Goal: Information Seeking & Learning: Check status

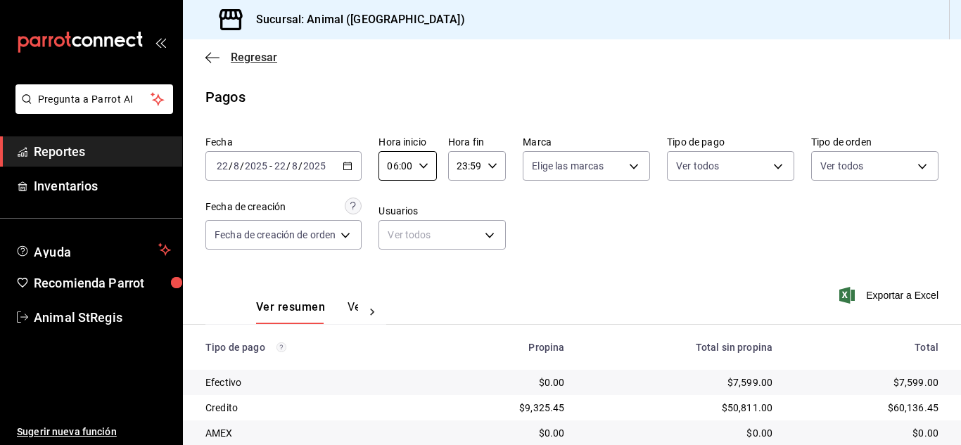
scroll to position [176, 0]
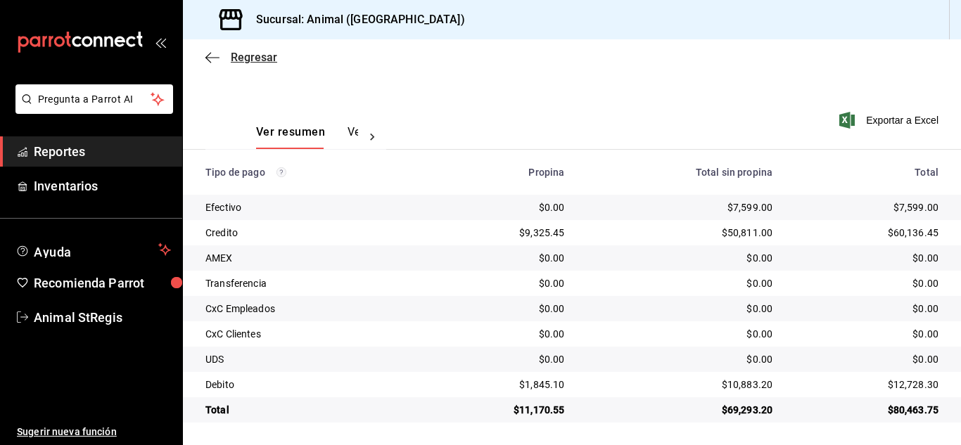
click at [255, 56] on span "Regresar" at bounding box center [254, 57] width 46 height 13
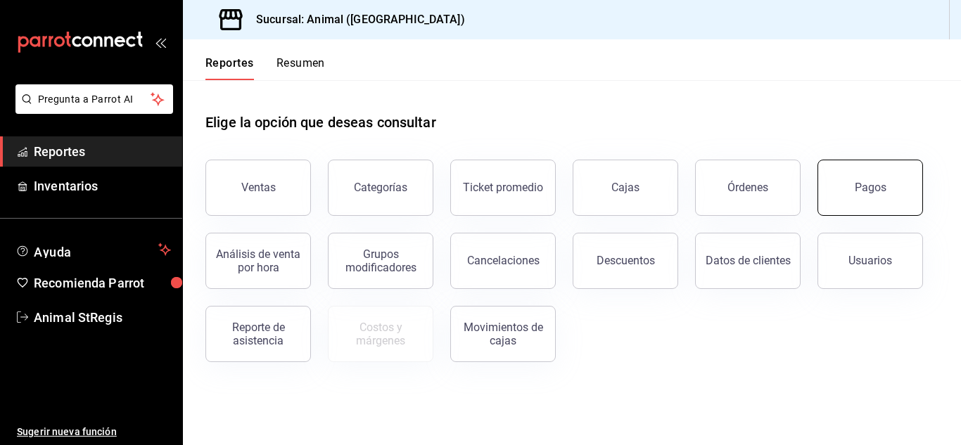
click at [853, 193] on button "Pagos" at bounding box center [870, 188] width 106 height 56
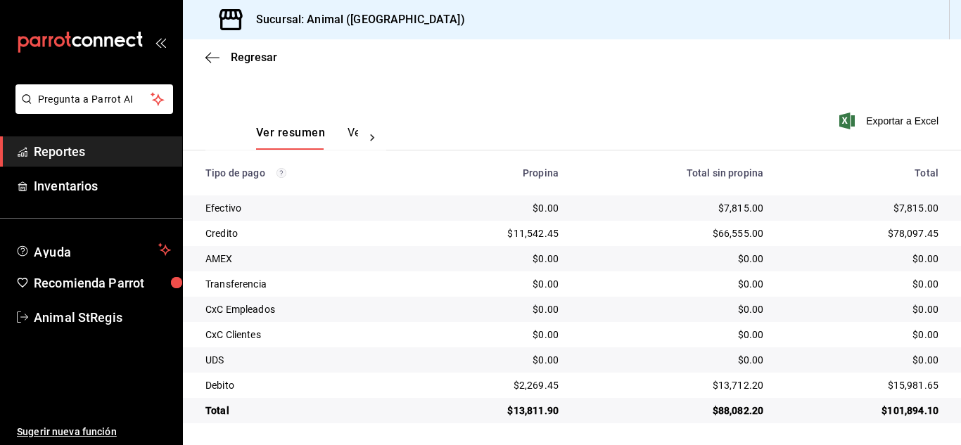
scroll to position [176, 0]
click at [251, 56] on span "Regresar" at bounding box center [254, 57] width 46 height 13
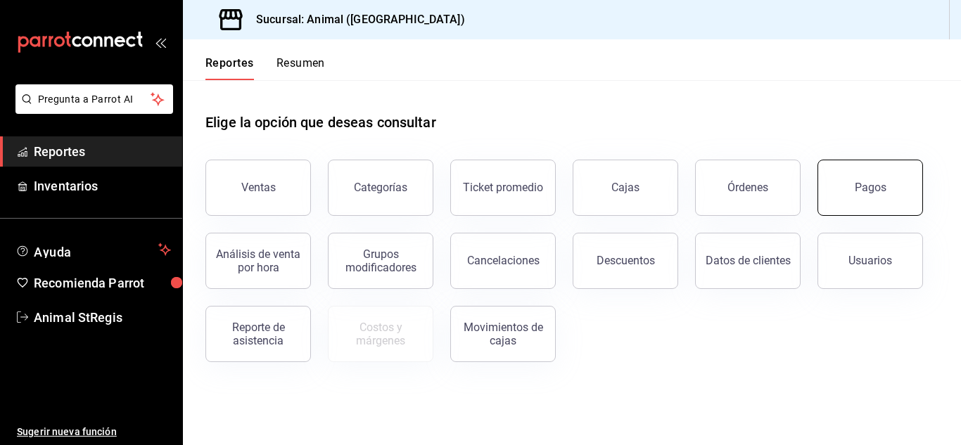
click at [888, 199] on button "Pagos" at bounding box center [870, 188] width 106 height 56
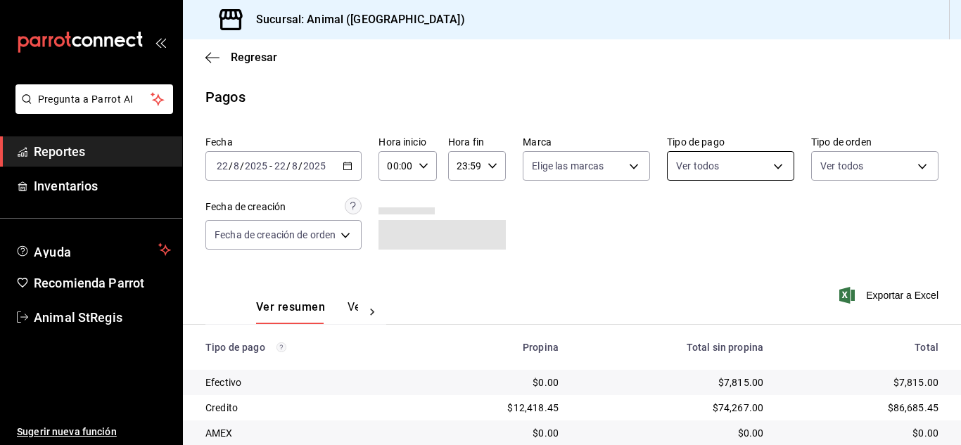
click at [713, 166] on body "Pregunta a Parrot AI Reportes Inventarios Ayuda Recomienda Parrot Animal StRegi…" at bounding box center [480, 222] width 961 height 445
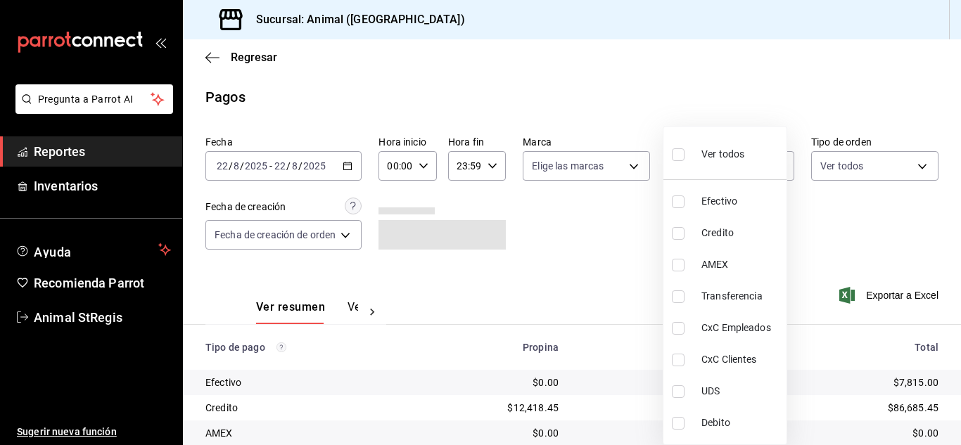
click at [678, 156] on input "checkbox" at bounding box center [678, 154] width 13 height 13
checkbox input "true"
type input "5a0f3365-d715-4940-adc4-656debb7822a,fc07b02b-84a7-4dba-9bff-98bba82b1290,ff2b0…"
checkbox input "true"
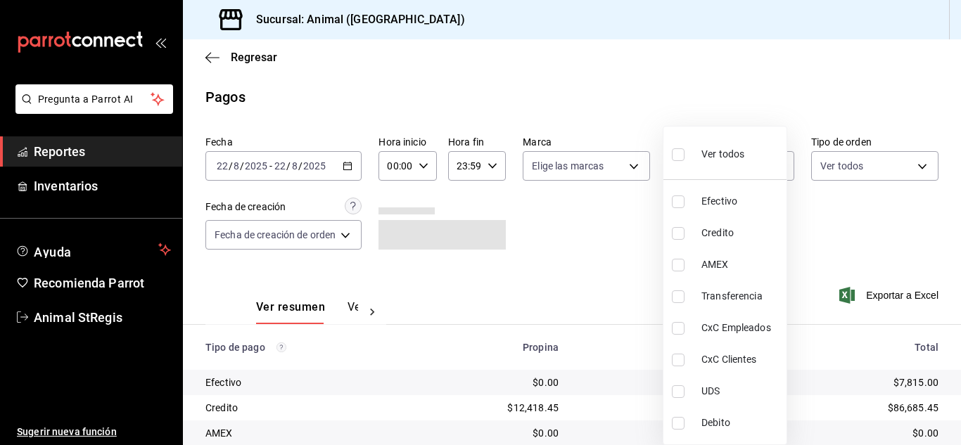
checkbox input "true"
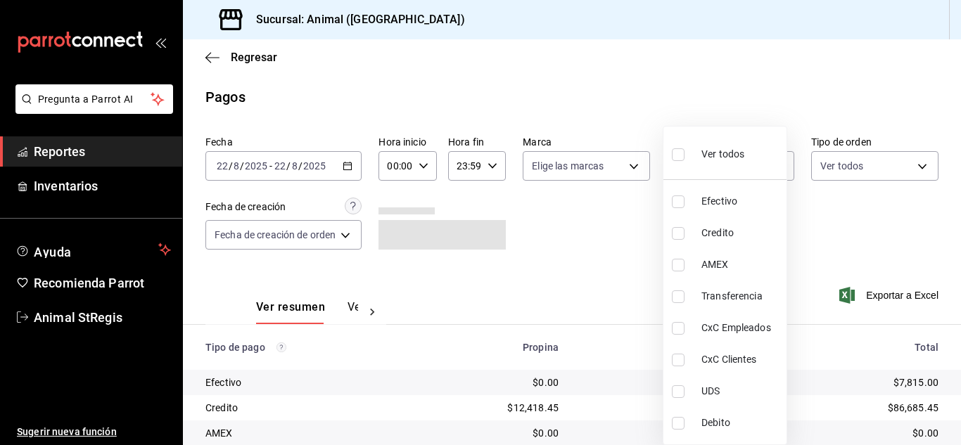
checkbox input "true"
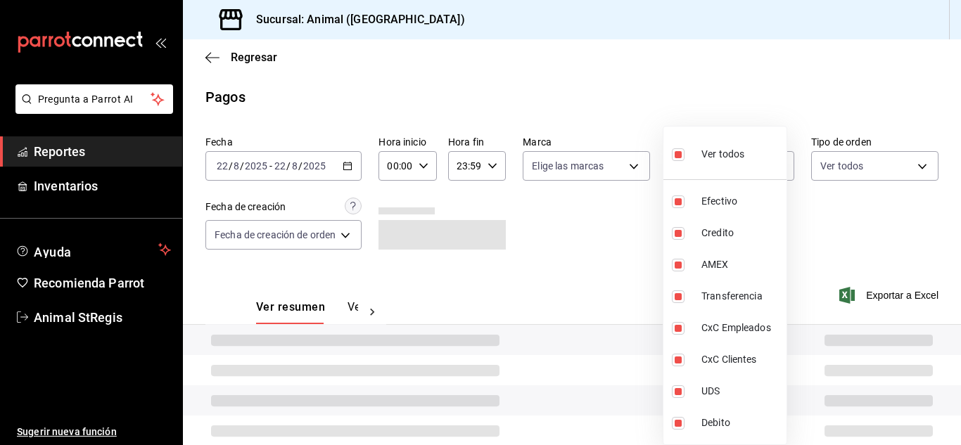
click at [595, 224] on div at bounding box center [480, 222] width 961 height 445
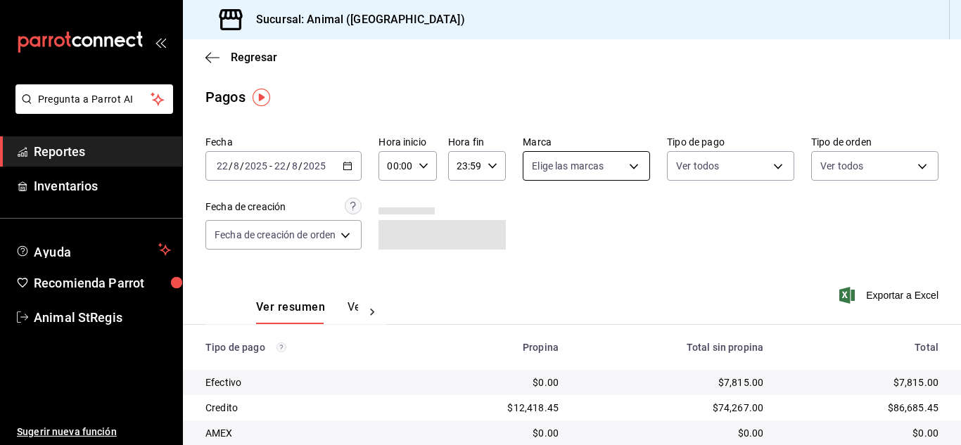
click at [551, 172] on body "Pregunta a Parrot AI Reportes Inventarios Ayuda Recomienda Parrot Animal StRegi…" at bounding box center [480, 222] width 961 height 445
click at [535, 222] on input "checkbox" at bounding box center [536, 221] width 13 height 13
checkbox input "true"
type input "3f39fcdc-c8c4-4fff-883a-47b345d9391c"
checkbox input "true"
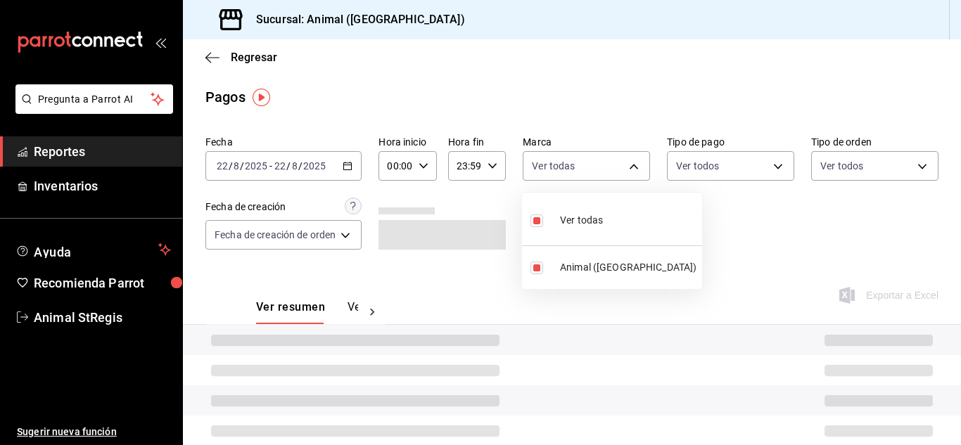
click at [780, 222] on div at bounding box center [480, 222] width 961 height 445
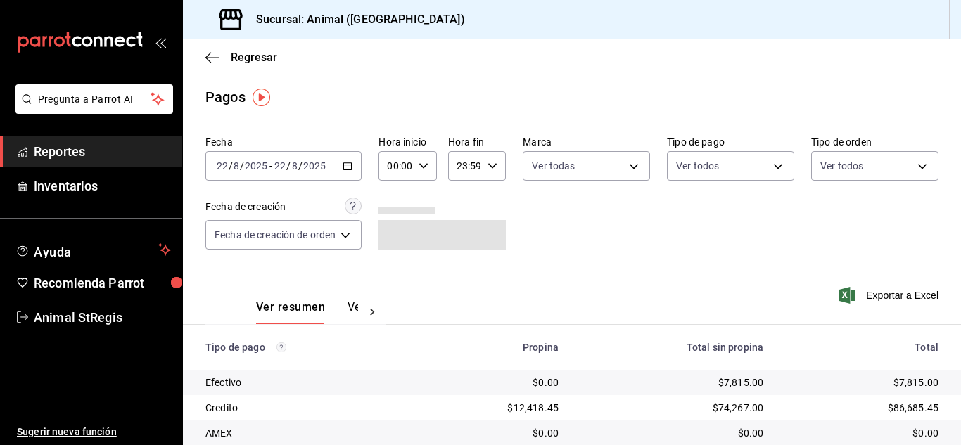
click at [426, 168] on icon "button" at bounding box center [424, 166] width 10 height 10
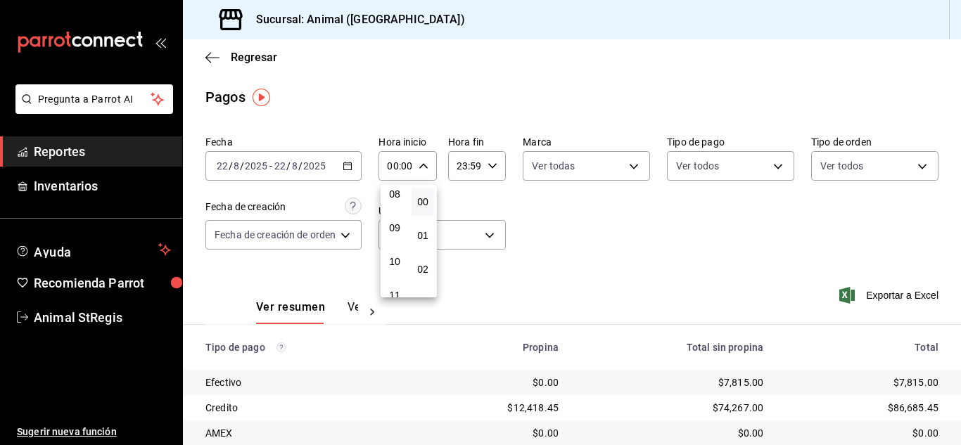
scroll to position [211, 0]
click at [397, 222] on span "07" at bounding box center [395, 227] width 6 height 11
type input "07:00"
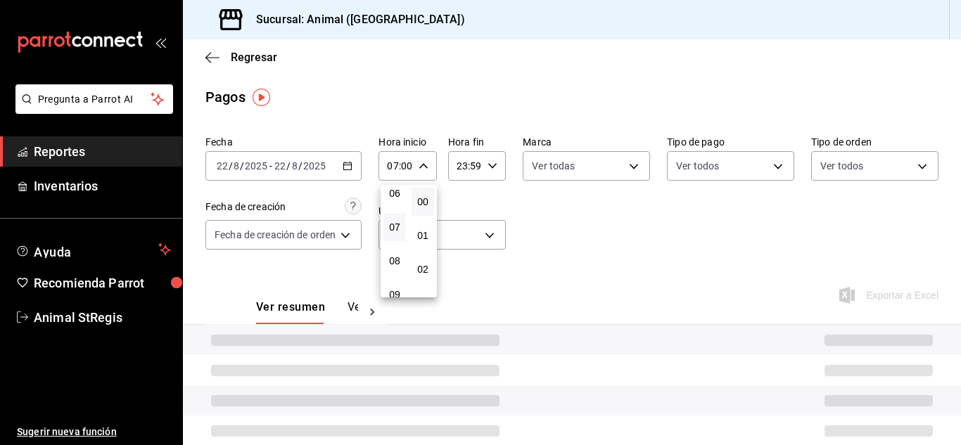
click at [554, 239] on div at bounding box center [480, 222] width 961 height 445
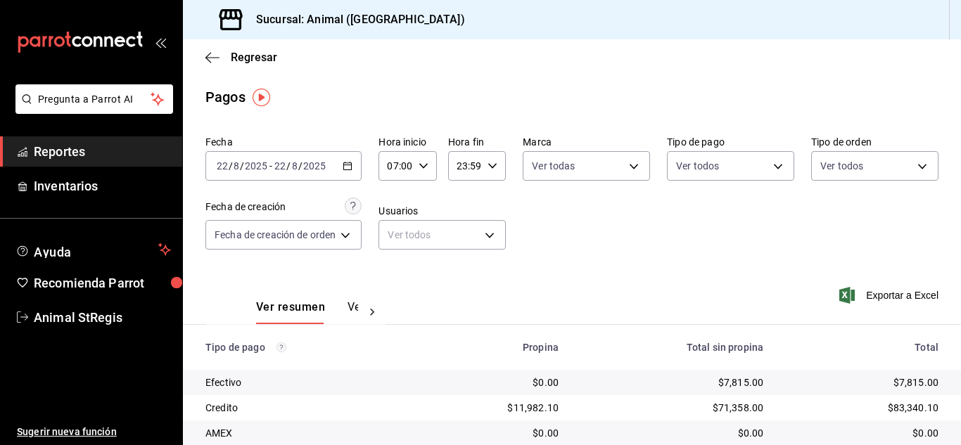
click at [550, 202] on div "Fecha [DATE] [DATE] - [DATE] [DATE] Hora inicio 07:00 Hora inicio Hora fin 23:5…" at bounding box center [571, 198] width 733 height 136
drag, startPoint x: 714, startPoint y: 222, endPoint x: 736, endPoint y: 222, distance: 21.8
click at [716, 222] on div "Fecha [DATE] [DATE] - [DATE] [DATE] Hora inicio 07:00 Hora inicio Hora fin 23:5…" at bounding box center [571, 198] width 733 height 136
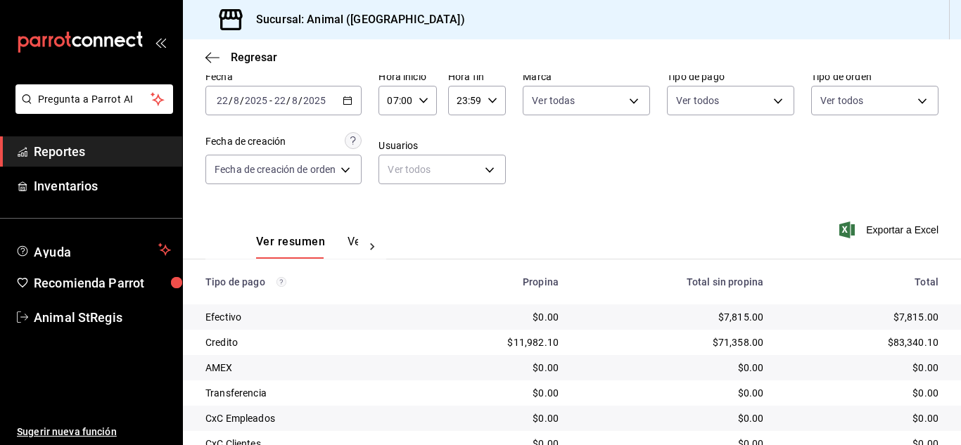
scroll to position [176, 0]
